Goal: Task Accomplishment & Management: Manage account settings

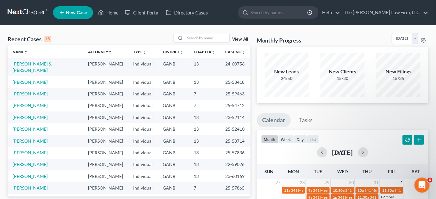
click at [242, 40] on link "View All" at bounding box center [240, 39] width 16 height 4
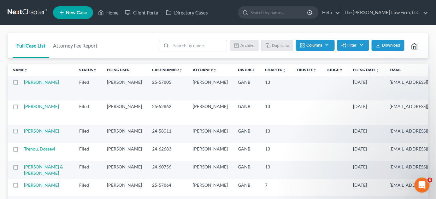
click at [376, 69] on icon "unfold_more" at bounding box center [378, 70] width 4 height 4
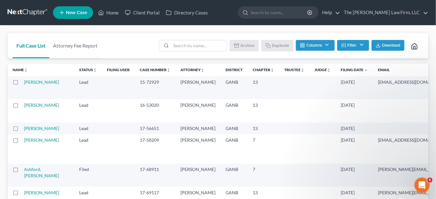
click at [364, 69] on icon "expand_less" at bounding box center [366, 70] width 4 height 4
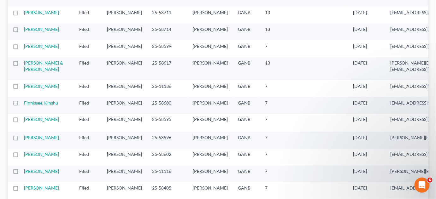
scroll to position [287, 0]
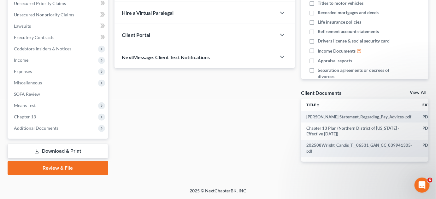
scroll to position [148, 0]
click at [44, 130] on span "Additional Documents" at bounding box center [58, 128] width 99 height 11
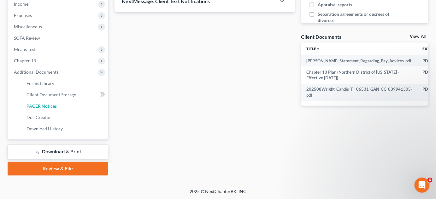
click at [56, 107] on link "PACER Notices" at bounding box center [64, 106] width 87 height 11
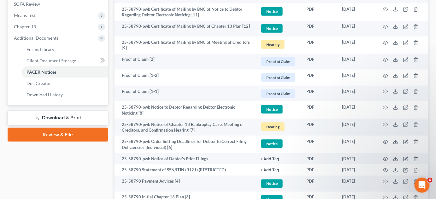
scroll to position [287, 0]
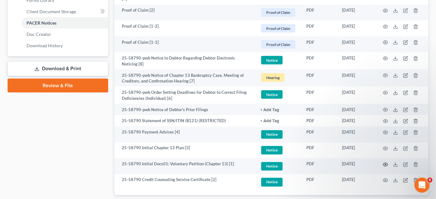
click at [384, 164] on icon "button" at bounding box center [385, 165] width 5 height 5
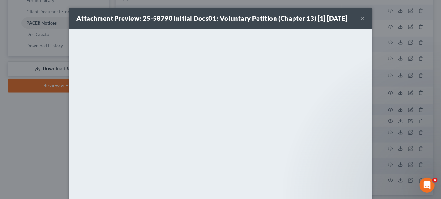
click at [360, 19] on button "×" at bounding box center [362, 19] width 4 height 8
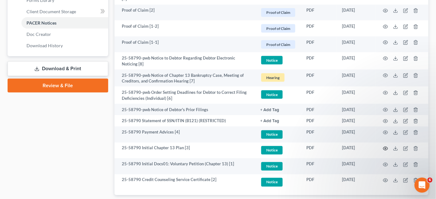
click at [386, 148] on icon "button" at bounding box center [385, 148] width 5 height 5
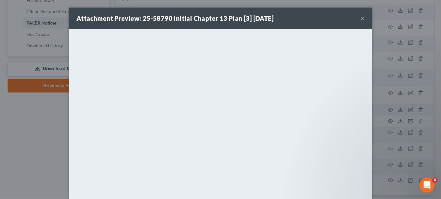
click at [383, 111] on div "Attachment Preview: 25-58790 Initial Chapter 13 Plan [3] [DATE] × <object ng-at…" at bounding box center [220, 99] width 441 height 199
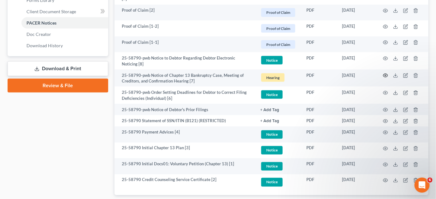
click at [388, 74] on icon "button" at bounding box center [385, 75] width 5 height 3
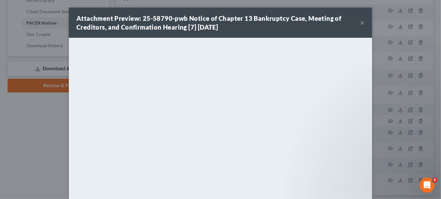
click at [386, 110] on div "Attachment Preview: 25-58790-pwb Notice of Chapter 13 Bankruptcy Case, Meeting …" at bounding box center [220, 99] width 441 height 199
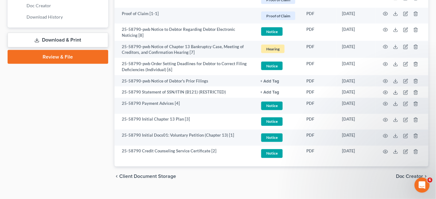
scroll to position [327, 0]
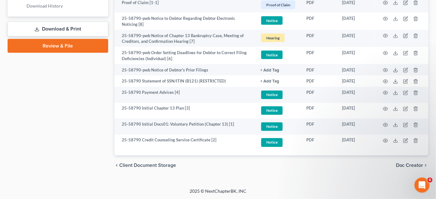
click at [273, 157] on div "chevron_left Client Document Storage Doc Creator chevron_right" at bounding box center [272, 166] width 314 height 20
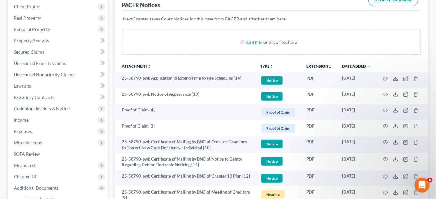
scroll to position [0, 0]
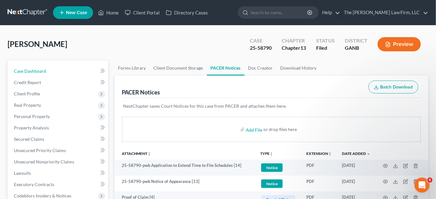
click at [25, 70] on span "Case Dashboard" at bounding box center [30, 70] width 32 height 5
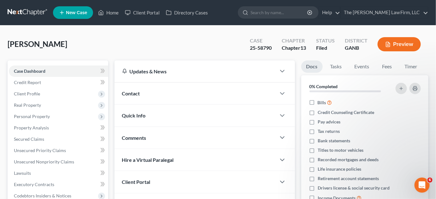
click at [134, 93] on span "Contact" at bounding box center [131, 94] width 18 height 6
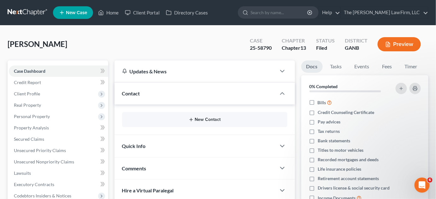
click at [206, 120] on button "New Contact" at bounding box center [204, 119] width 155 height 5
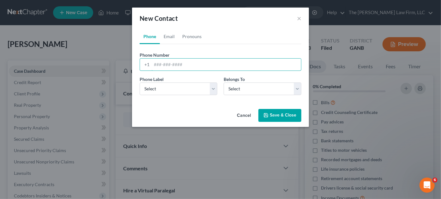
paste input "404) 824-7687‬"
click at [164, 65] on input "404) 824-7687‬" at bounding box center [225, 65] width 149 height 12
type input "[PHONE_NUMBER]‬"
click at [167, 88] on select "Select Mobile Home Work Other" at bounding box center [178, 89] width 78 height 13
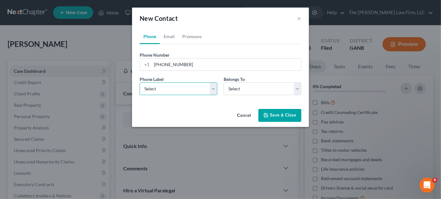
select select "0"
click at [139, 83] on select "Select Mobile Home Work Other" at bounding box center [178, 89] width 78 height 13
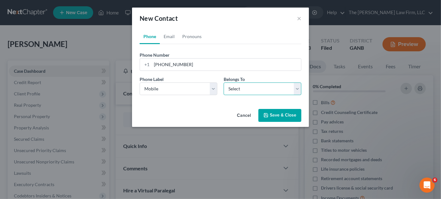
click at [254, 86] on select "Select Client Other" at bounding box center [262, 89] width 78 height 13
select select "0"
click at [223, 83] on select "Select Client Other" at bounding box center [262, 89] width 78 height 13
select select "0"
click at [171, 36] on link "Email" at bounding box center [169, 36] width 19 height 15
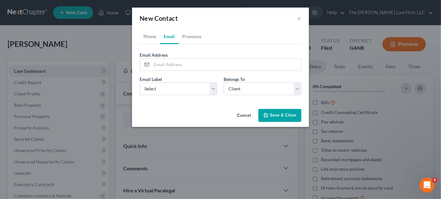
drag, startPoint x: 174, startPoint y: 97, endPoint x: 171, endPoint y: 92, distance: 5.8
click at [173, 96] on div "Email Label Select Home Work Other Belongs To * Select Client Other" at bounding box center [220, 88] width 168 height 24
click at [171, 92] on select "Select Home Work Other" at bounding box center [178, 89] width 78 height 13
select select "0"
click at [139, 83] on select "Select Home Work Other" at bounding box center [178, 89] width 78 height 13
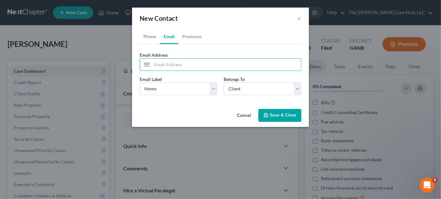
paste input "[EMAIL_ADDRESS][DOMAIN_NAME]"
type input "[EMAIL_ADDRESS][DOMAIN_NAME]"
click at [274, 116] on button "Save & Close" at bounding box center [279, 115] width 43 height 13
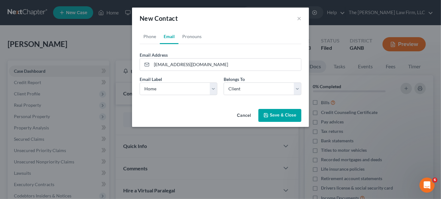
click at [279, 114] on button "Save & Close" at bounding box center [279, 115] width 43 height 13
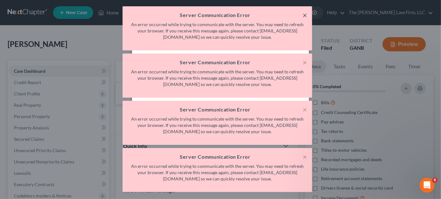
click at [304, 14] on button "×" at bounding box center [304, 15] width 4 height 8
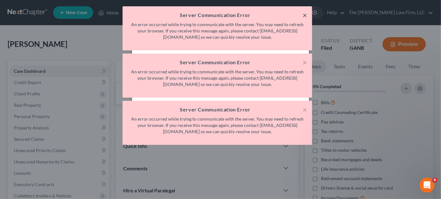
click at [304, 14] on button "×" at bounding box center [304, 15] width 4 height 8
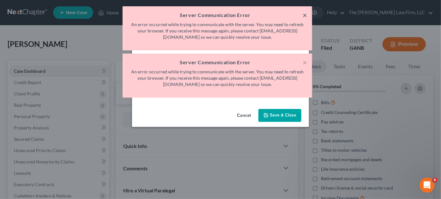
click at [304, 14] on button "×" at bounding box center [304, 15] width 4 height 8
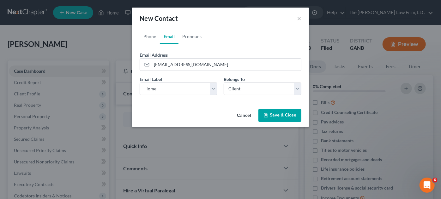
click at [282, 114] on button "Save & Close" at bounding box center [279, 115] width 43 height 13
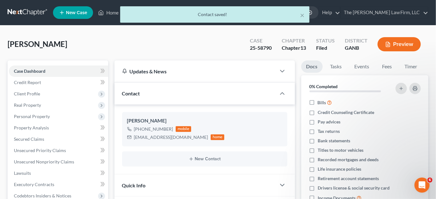
scroll to position [143, 0]
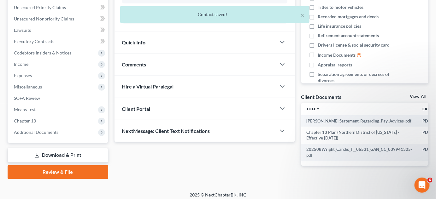
click at [128, 64] on span "Comments" at bounding box center [134, 65] width 24 height 6
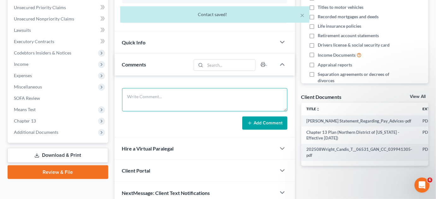
click at [153, 96] on textarea at bounding box center [204, 99] width 165 height 23
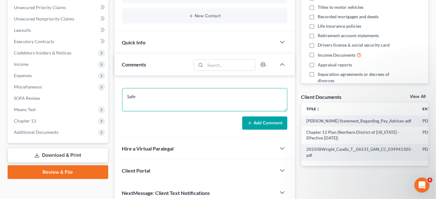
type textarea "Safir"
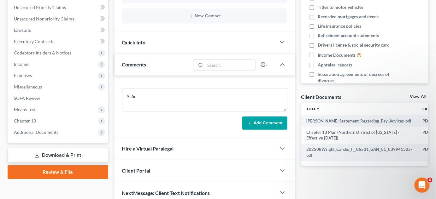
click at [253, 117] on button "Add Comment" at bounding box center [264, 123] width 45 height 13
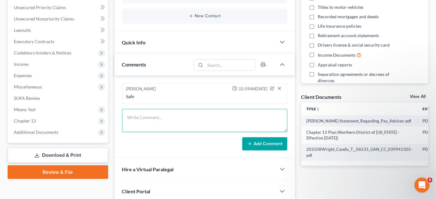
click at [159, 117] on textarea at bounding box center [204, 120] width 165 height 23
type textarea "eMAILED cl PETITION PLAN 341 & PMNT INFO"
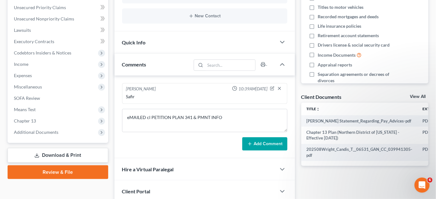
click at [274, 140] on button "Add Comment" at bounding box center [264, 144] width 45 height 13
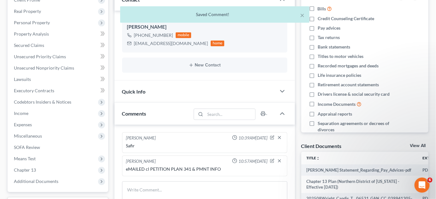
scroll to position [0, 0]
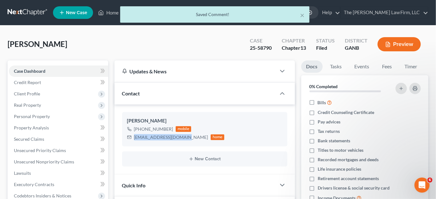
drag, startPoint x: 182, startPoint y: 139, endPoint x: 133, endPoint y: 138, distance: 48.9
click at [133, 138] on div "[EMAIL_ADDRESS][DOMAIN_NAME] home" at bounding box center [176, 137] width 98 height 8
copy div "[EMAIL_ADDRESS][DOMAIN_NAME]"
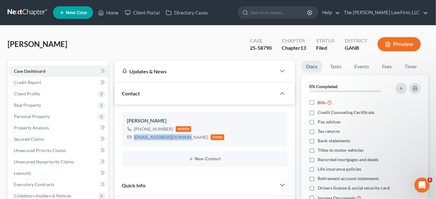
scroll to position [191, 0]
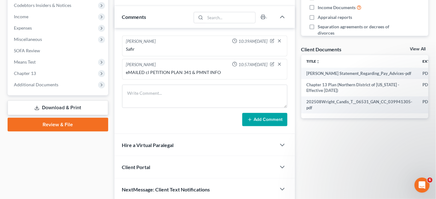
click at [27, 82] on span "Additional Documents" at bounding box center [36, 84] width 44 height 5
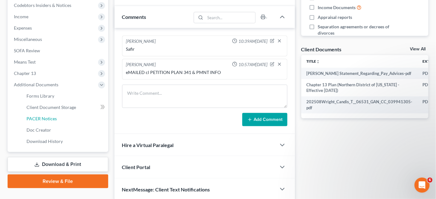
click at [34, 117] on span "PACER Notices" at bounding box center [42, 118] width 30 height 5
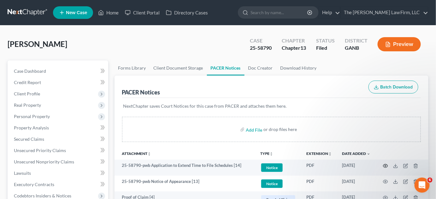
click at [386, 166] on circle "button" at bounding box center [385, 166] width 1 height 1
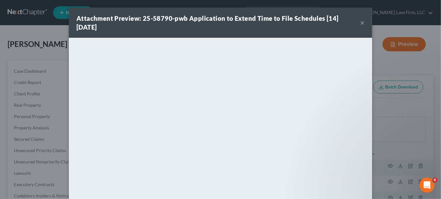
click at [413, 108] on div "Attachment Preview: 25-58790-pwb Application to Extend Time to File Schedules […" at bounding box center [220, 99] width 441 height 199
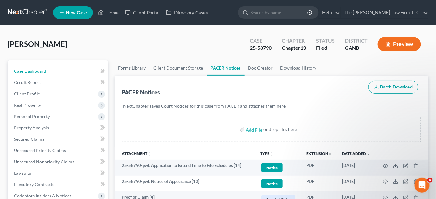
click at [41, 73] on span "Case Dashboard" at bounding box center [30, 70] width 32 height 5
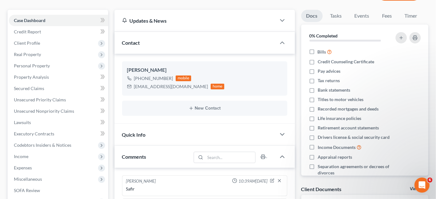
scroll to position [143, 0]
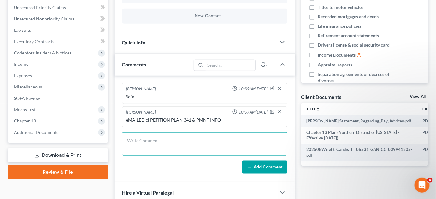
click at [163, 139] on textarea at bounding box center [204, 144] width 165 height 23
type textarea "Uploaded SSN, [GEOGRAPHIC_DATA]"
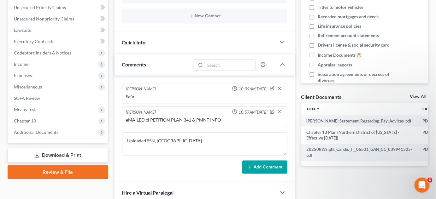
click at [268, 165] on button "Add Comment" at bounding box center [264, 167] width 45 height 13
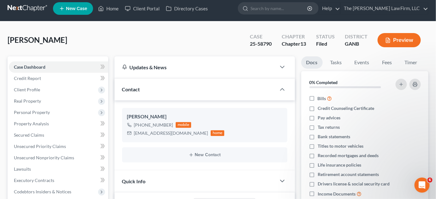
scroll to position [0, 0]
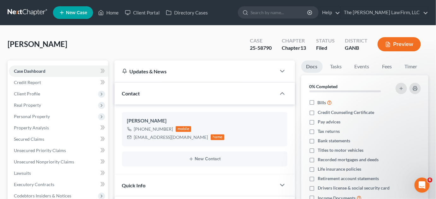
click at [301, 15] on input "search" at bounding box center [280, 13] width 58 height 12
type input "[PERSON_NAME]"
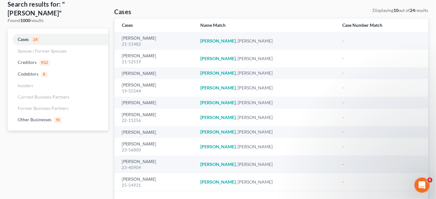
scroll to position [48, 0]
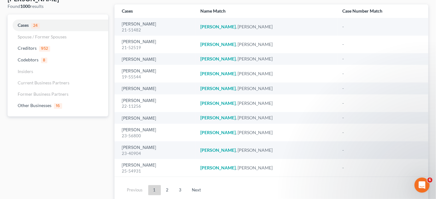
click at [170, 190] on link "2" at bounding box center [167, 191] width 13 height 10
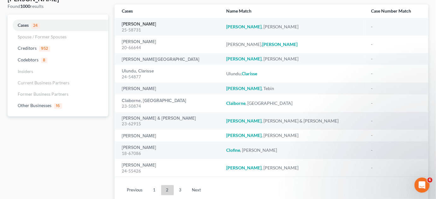
click at [142, 23] on link "[PERSON_NAME]" at bounding box center [139, 24] width 34 height 4
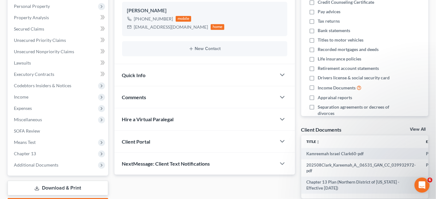
scroll to position [143, 0]
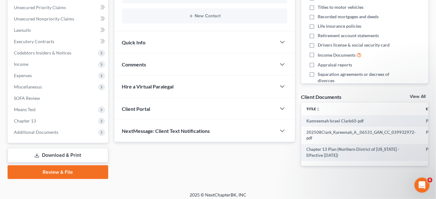
click at [38, 132] on span "Additional Documents" at bounding box center [36, 132] width 44 height 5
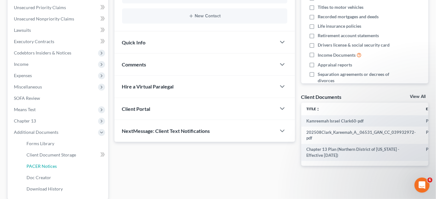
click at [37, 165] on span "PACER Notices" at bounding box center [42, 166] width 30 height 5
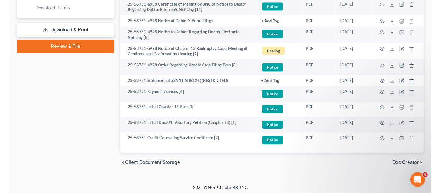
scroll to position [326, 0]
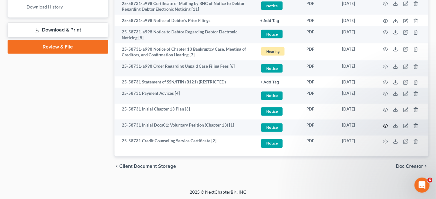
click at [387, 124] on icon "button" at bounding box center [385, 125] width 5 height 3
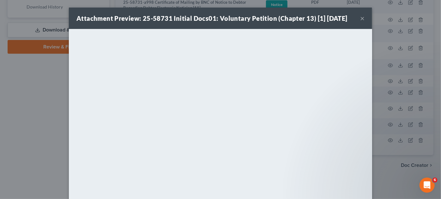
drag, startPoint x: 359, startPoint y: 18, endPoint x: 365, endPoint y: 27, distance: 11.7
click at [360, 18] on button "×" at bounding box center [362, 19] width 4 height 8
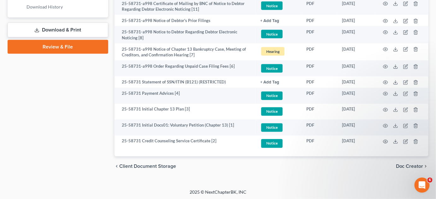
click at [431, 195] on div at bounding box center [431, 195] width 0 height 0
click at [385, 110] on circle "button" at bounding box center [385, 110] width 1 height 1
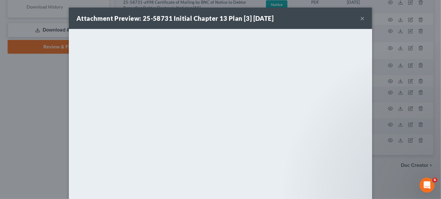
click at [383, 147] on div "Attachment Preview: 25-58731 Initial Chapter 13 Plan [3] [DATE] × <object ng-at…" at bounding box center [220, 99] width 441 height 199
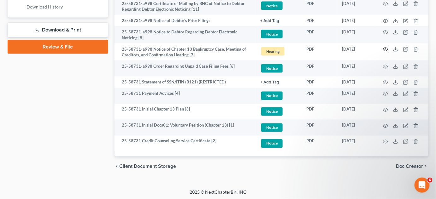
click at [387, 47] on icon "button" at bounding box center [385, 49] width 5 height 5
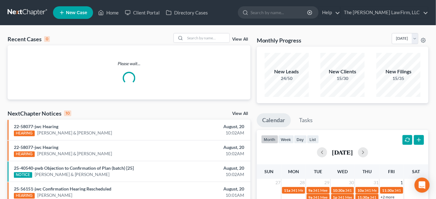
click at [293, 14] on input "search" at bounding box center [280, 13] width 58 height 12
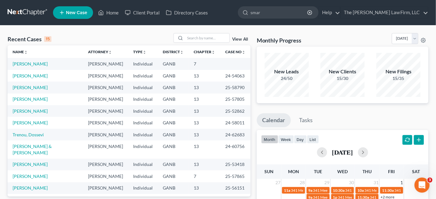
type input "smart"
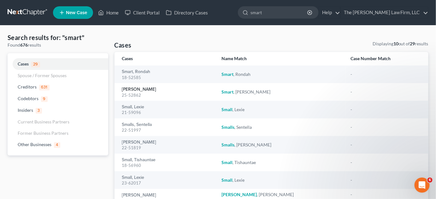
click at [140, 89] on link "[PERSON_NAME]" at bounding box center [139, 89] width 34 height 4
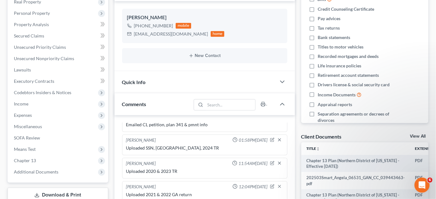
scroll to position [191, 0]
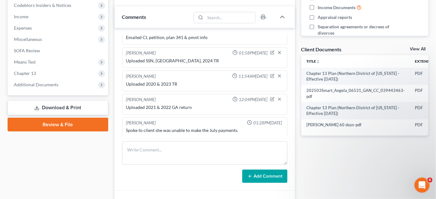
click at [32, 86] on span "Additional Documents" at bounding box center [36, 84] width 44 height 5
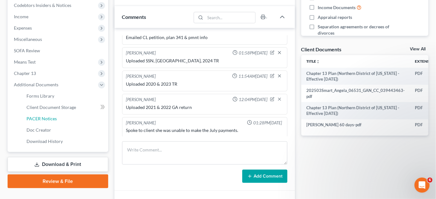
click at [44, 121] on link "PACER Notices" at bounding box center [64, 118] width 87 height 11
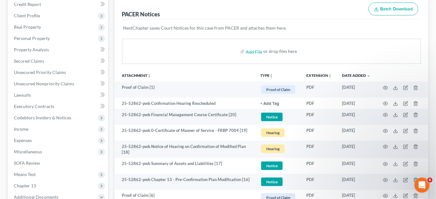
scroll to position [96, 0]
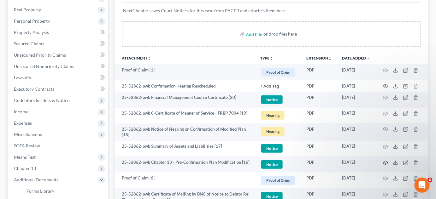
click at [386, 162] on icon "button" at bounding box center [385, 163] width 5 height 5
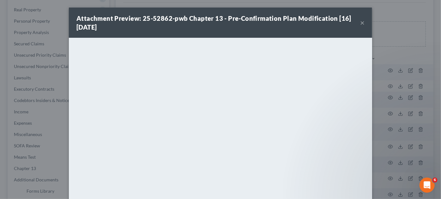
click at [360, 23] on button "×" at bounding box center [362, 23] width 4 height 8
